Goal: Navigation & Orientation: Find specific page/section

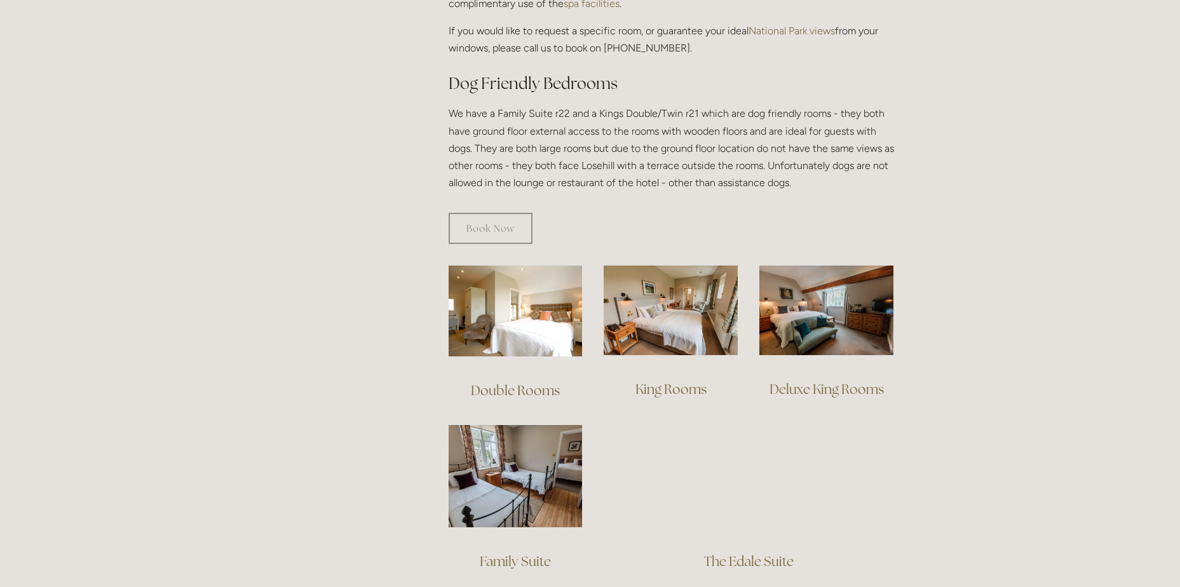
scroll to position [699, 0]
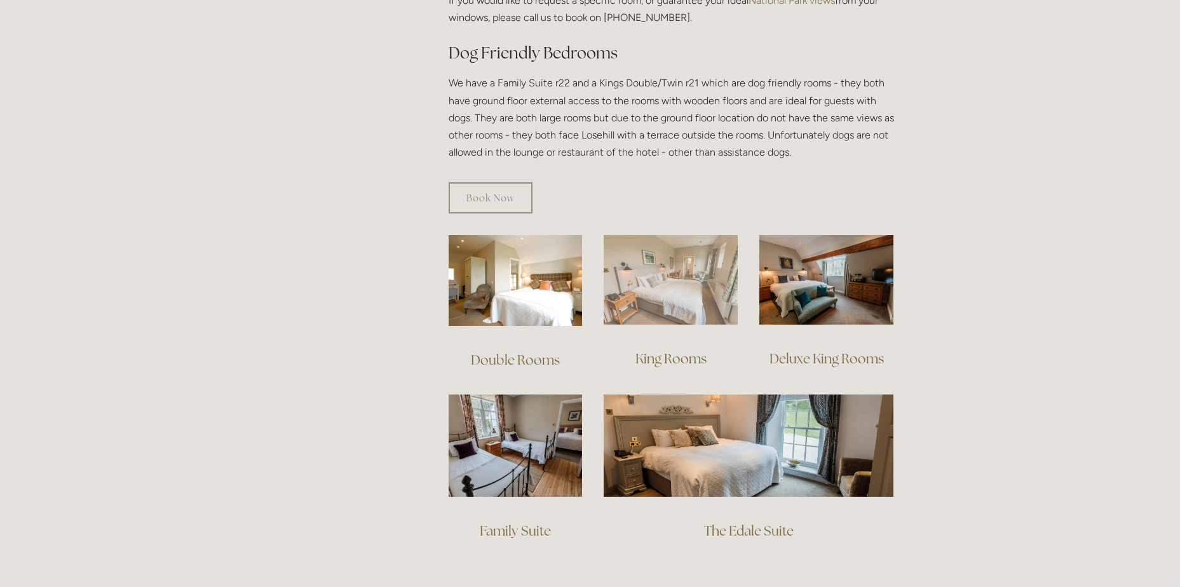
click at [642, 257] on img at bounding box center [671, 280] width 134 height 90
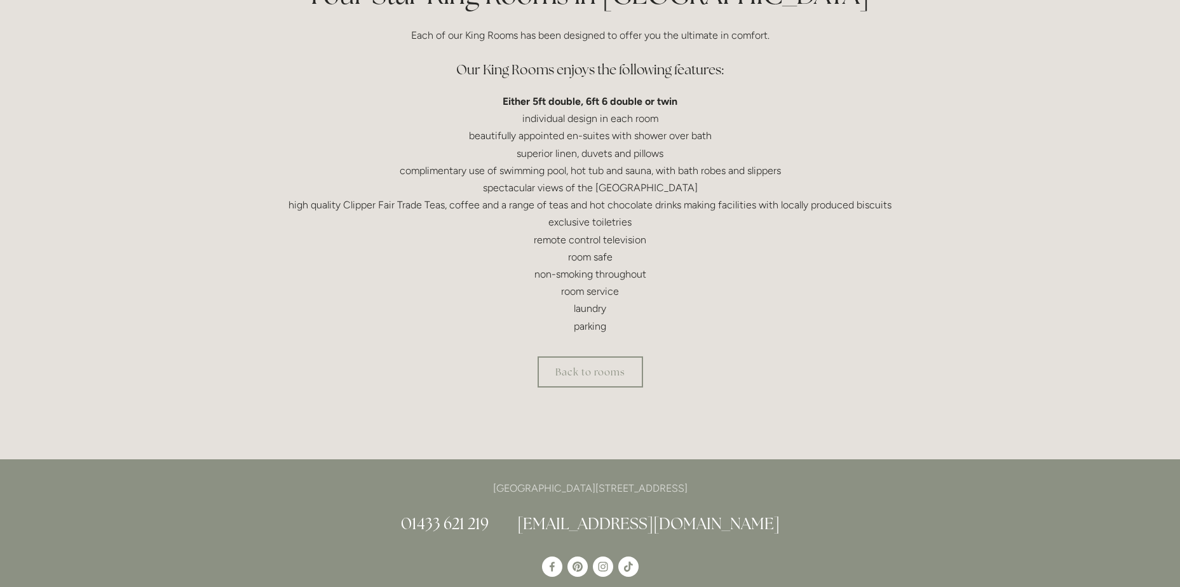
scroll to position [381, 0]
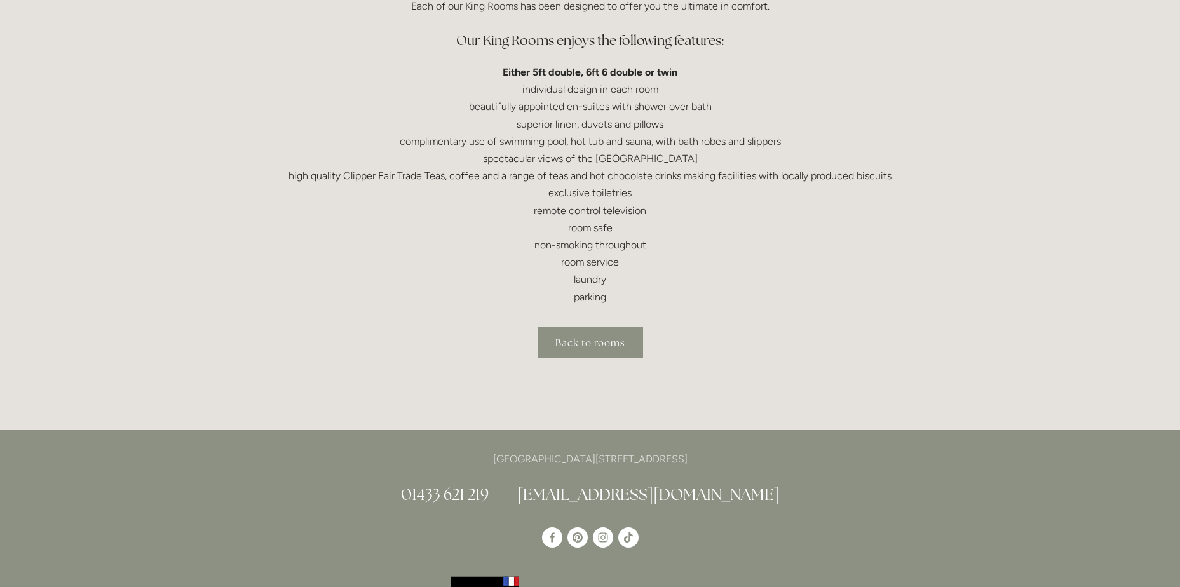
click at [566, 355] on link "Back to rooms" at bounding box center [590, 342] width 105 height 31
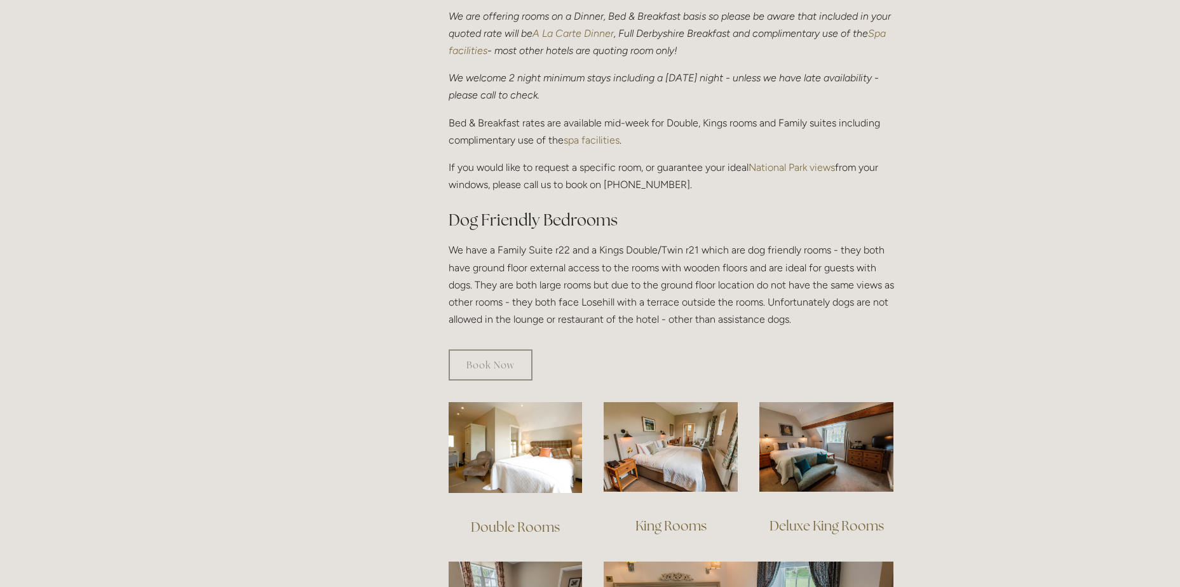
scroll to position [699, 0]
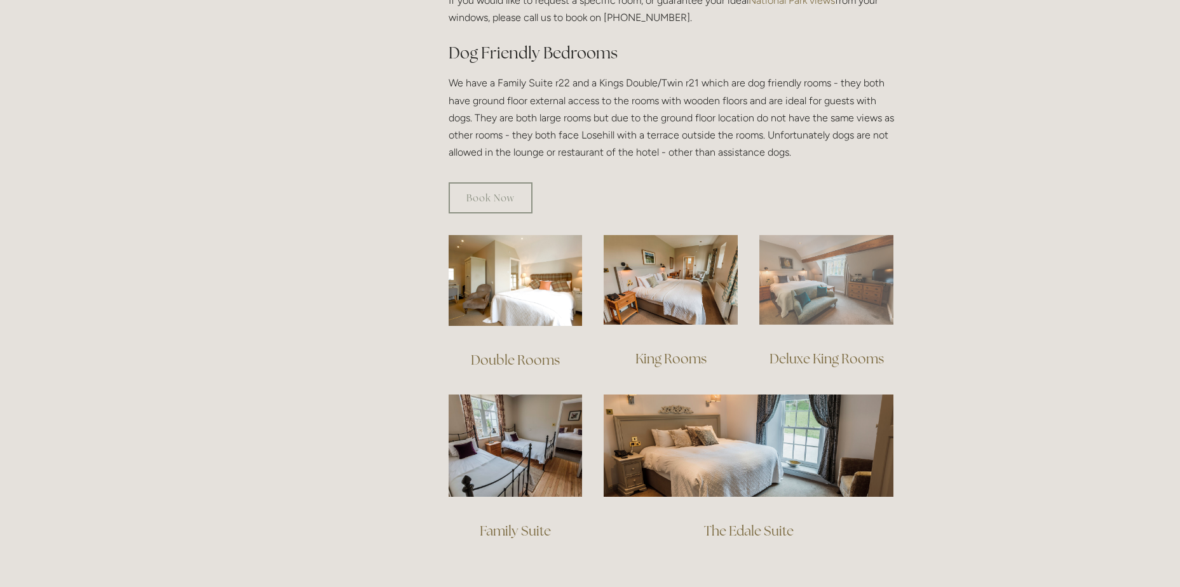
click at [872, 245] on img at bounding box center [826, 280] width 134 height 90
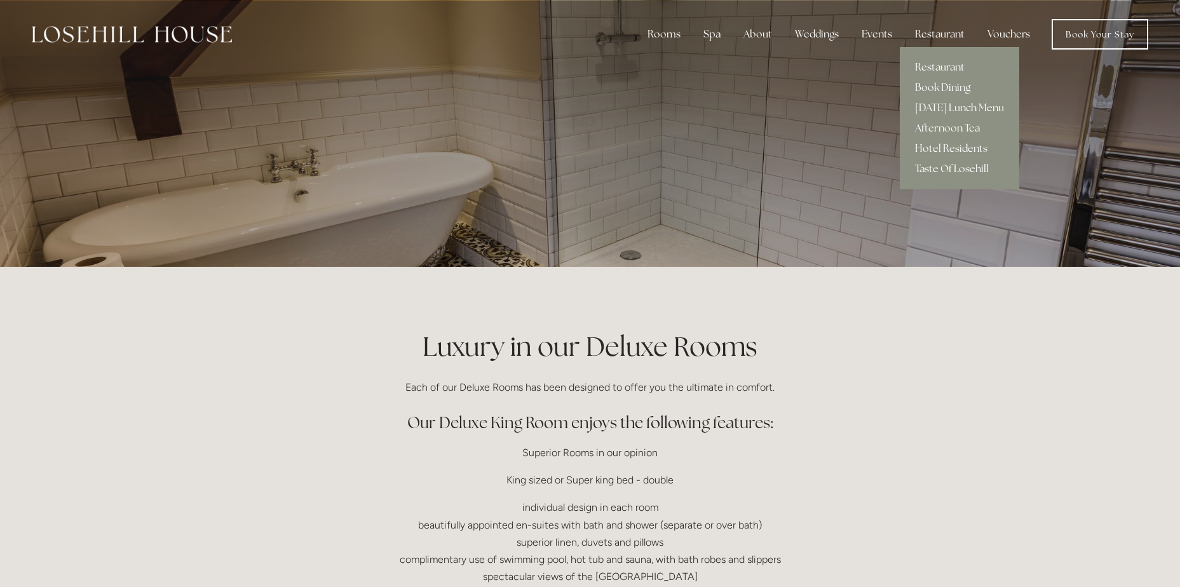
click at [929, 62] on link "Restaurant" at bounding box center [959, 67] width 119 height 20
